Goal: Use online tool/utility: Utilize a website feature to perform a specific function

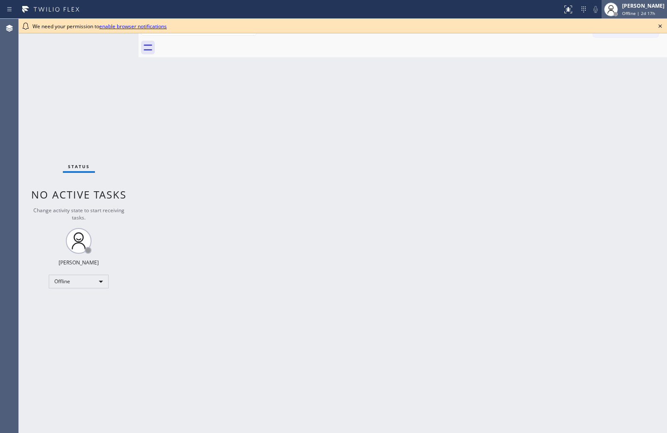
click at [646, 9] on div "[PERSON_NAME]" at bounding box center [644, 5] width 42 height 7
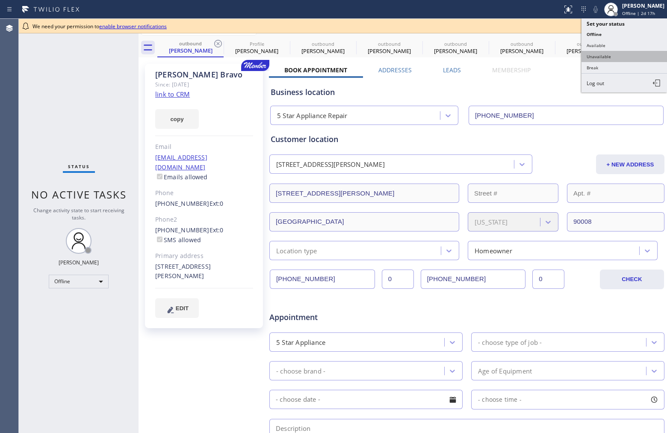
type input "[PHONE_NUMBER]"
click at [611, 58] on button "Unavailable" at bounding box center [625, 56] width 86 height 11
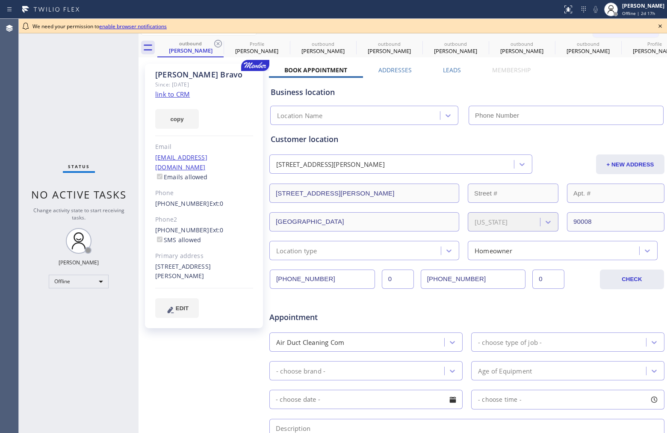
click at [589, 88] on div "Business location" at bounding box center [467, 92] width 393 height 12
type input "[PHONE_NUMBER]"
click at [660, 25] on icon at bounding box center [660, 26] width 10 height 10
